Goal: Task Accomplishment & Management: Use online tool/utility

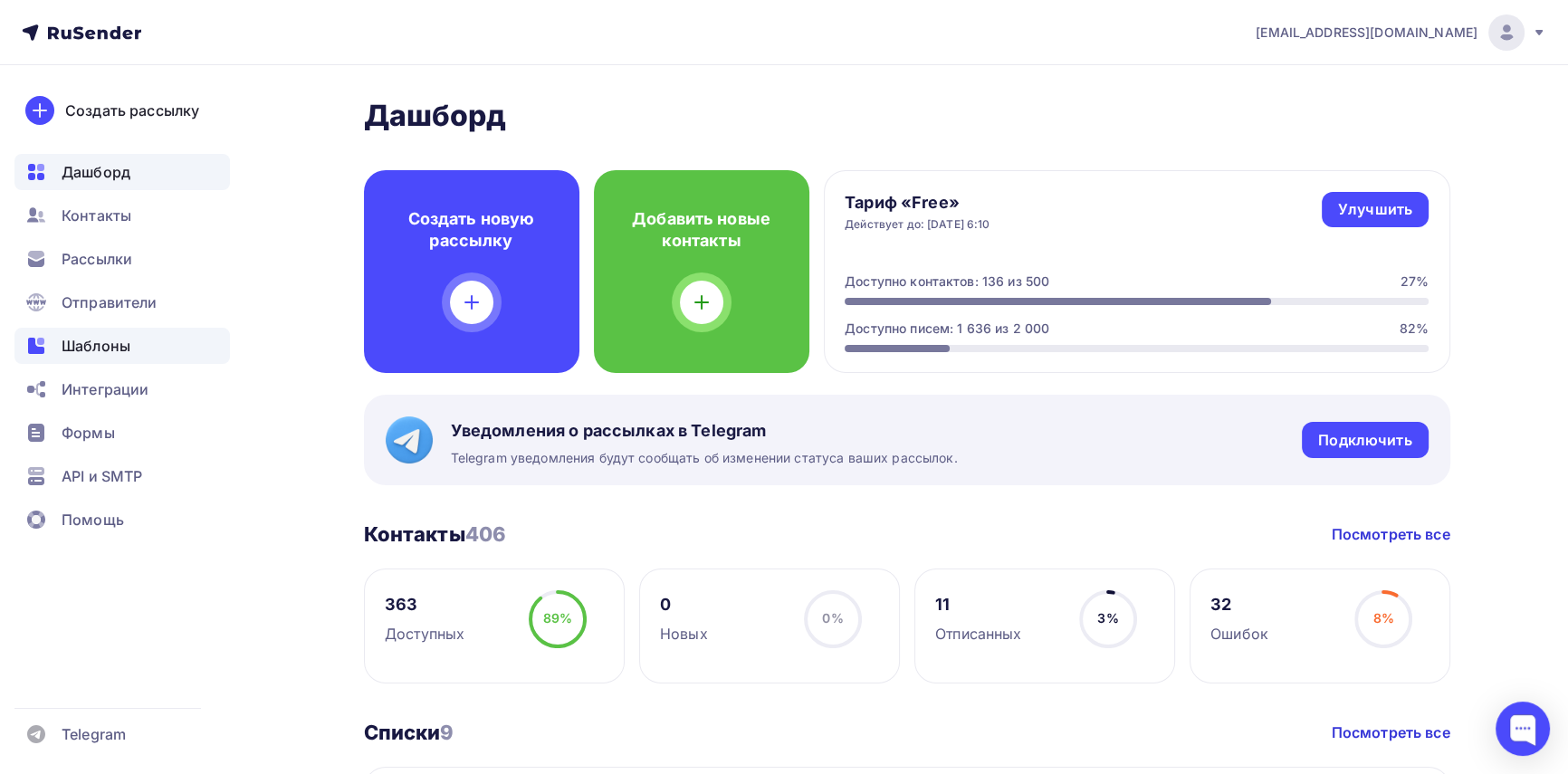
click at [110, 344] on span "Шаблоны" at bounding box center [95, 345] width 69 height 22
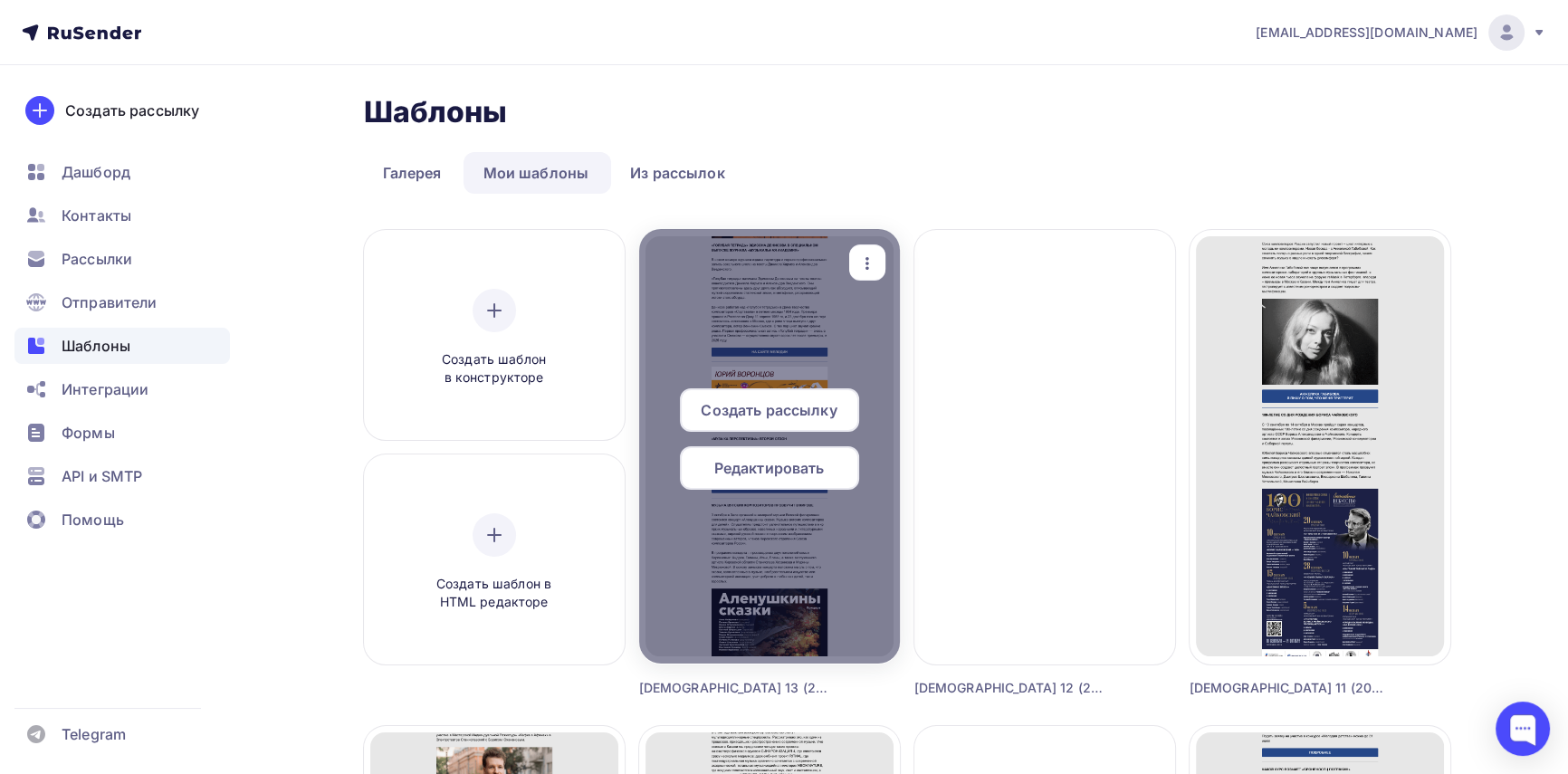
click at [782, 473] on span "Редактировать" at bounding box center [769, 467] width 110 height 22
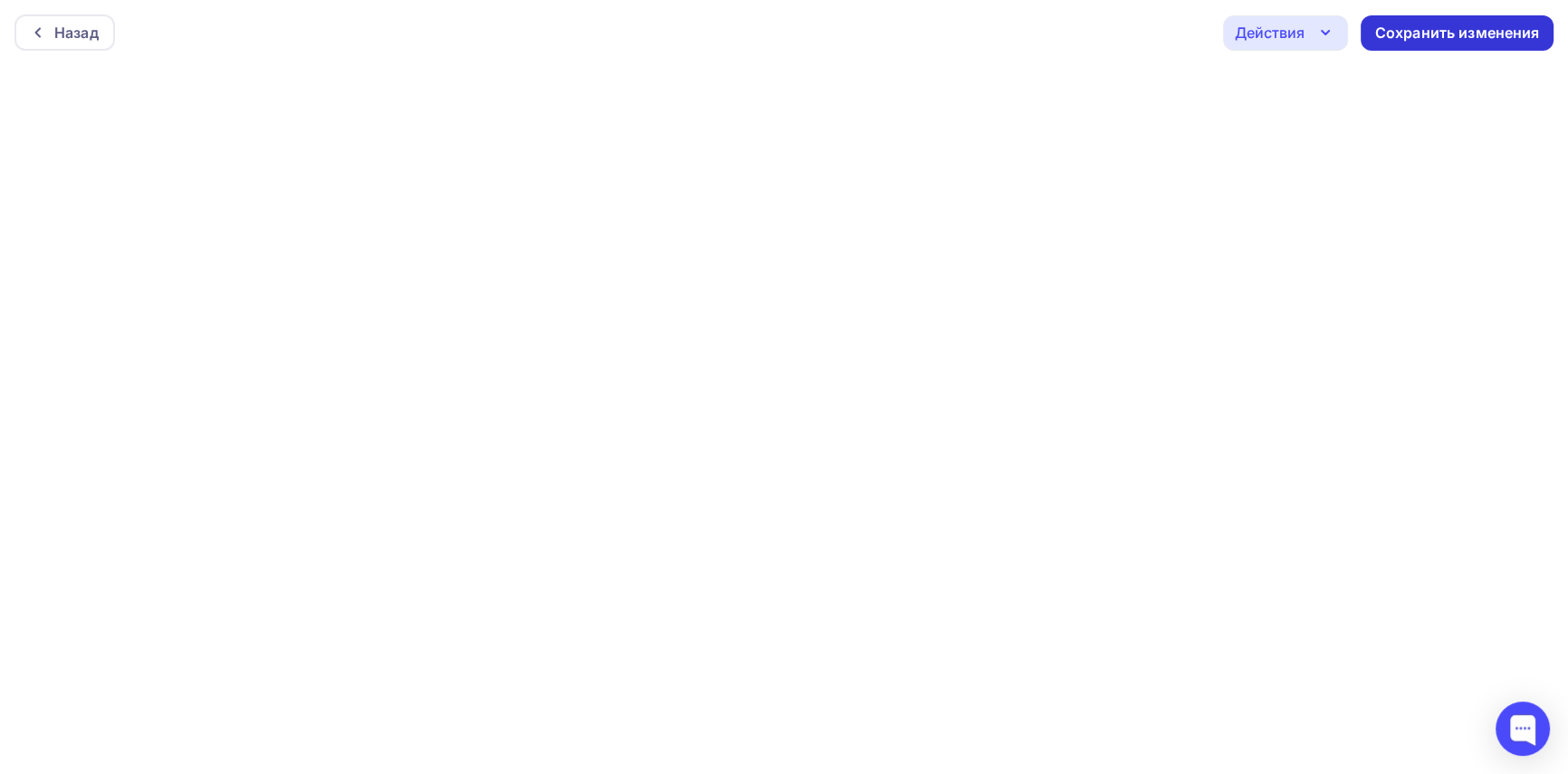
click at [1408, 32] on div "Сохранить изменения" at bounding box center [1458, 33] width 165 height 21
